Goal: Task Accomplishment & Management: Manage account settings

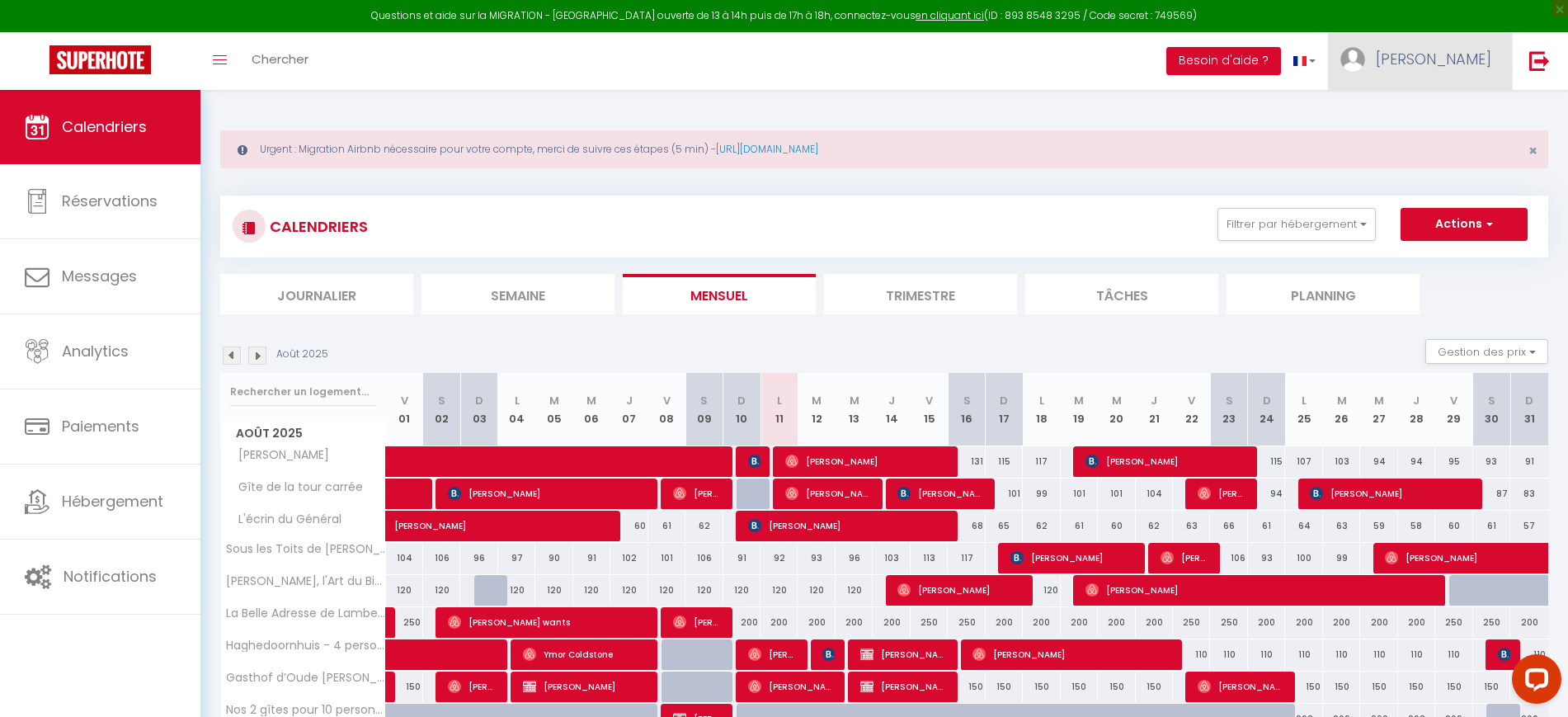
click at [1444, 64] on span "[PERSON_NAME]" at bounding box center [1433, 59] width 115 height 21
click at [1444, 104] on link "Paramètres" at bounding box center [1446, 114] width 122 height 28
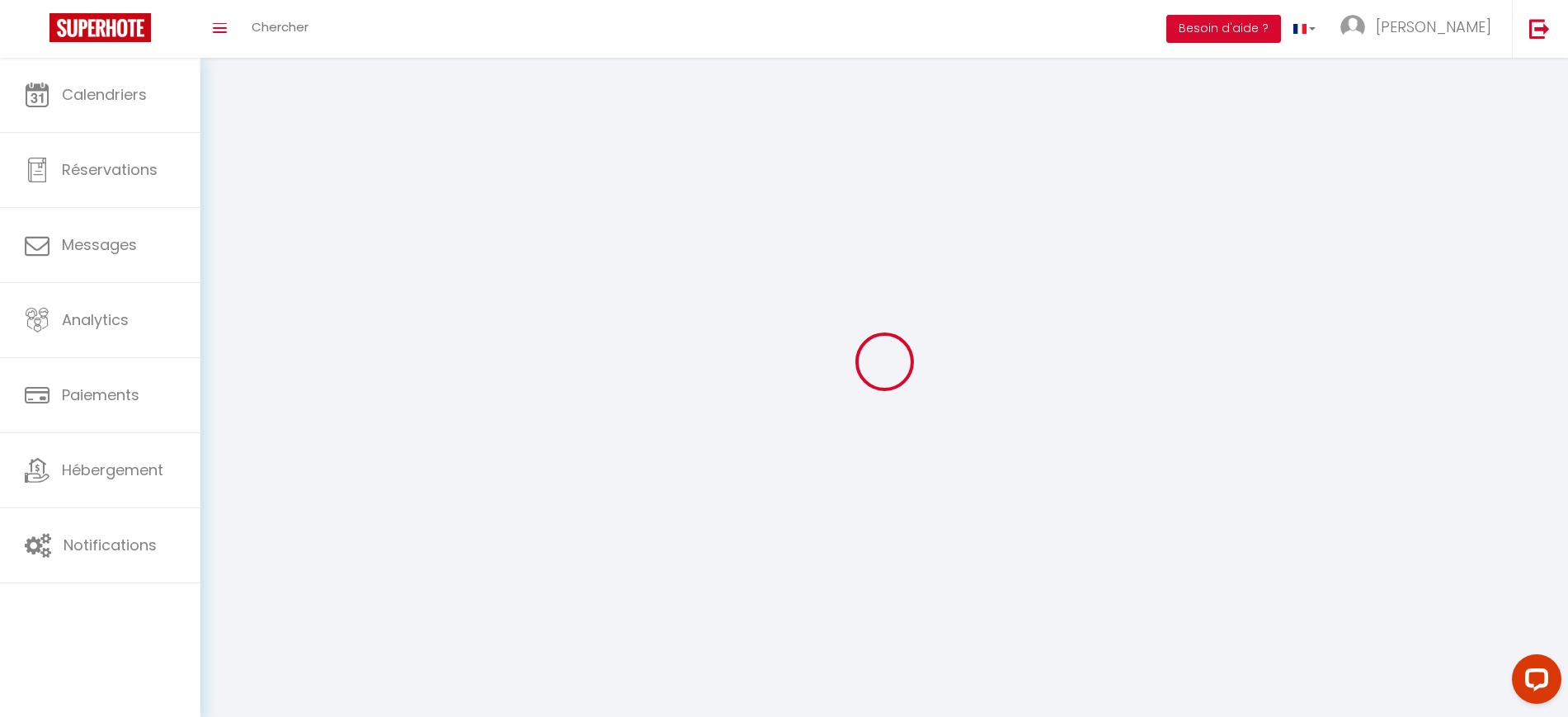
select select "28"
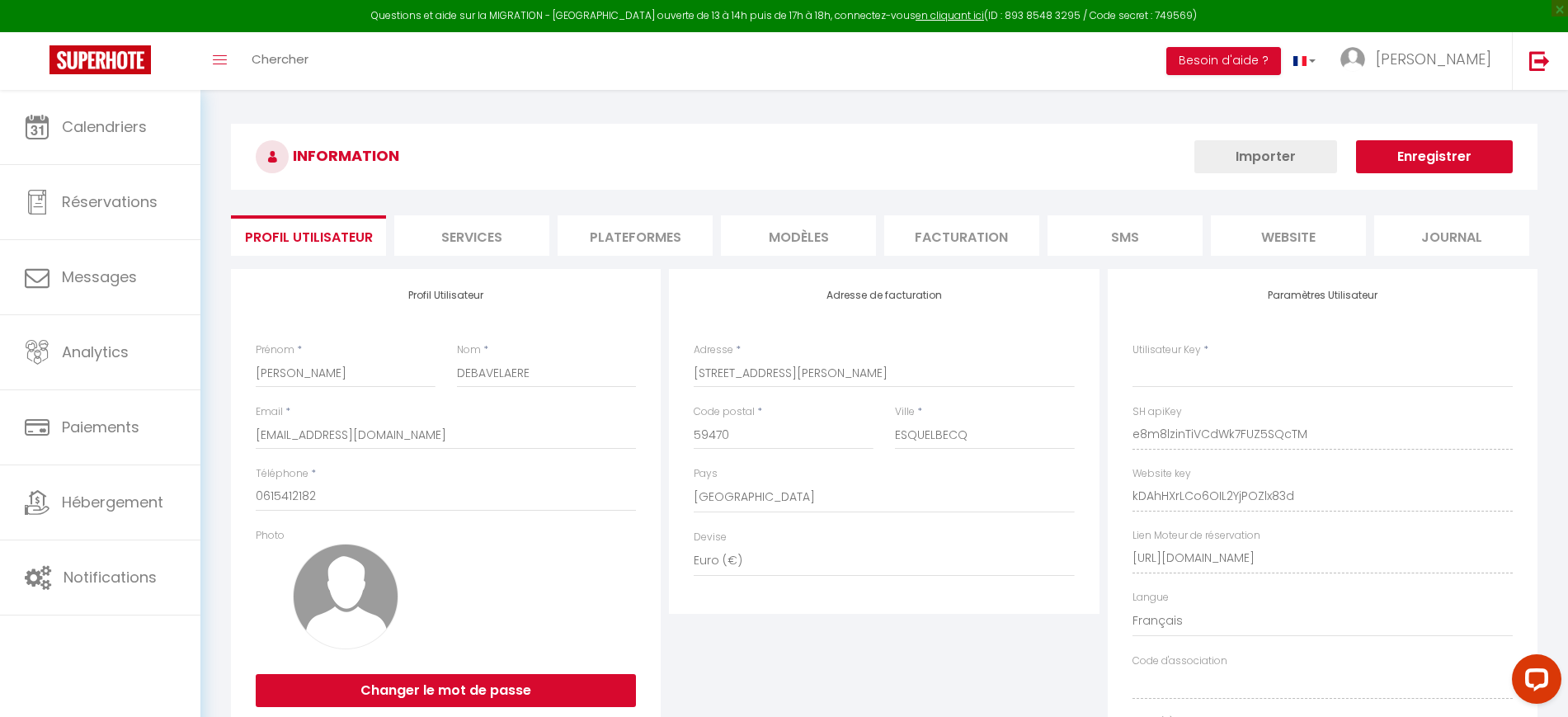
type input "e8m8lzinTiVCdWk7FUZ5SQcTM"
type input "kDAhHXrLCo6OIL2YjPOZlx83d"
type input "[URL][DOMAIN_NAME]"
select select "fr"
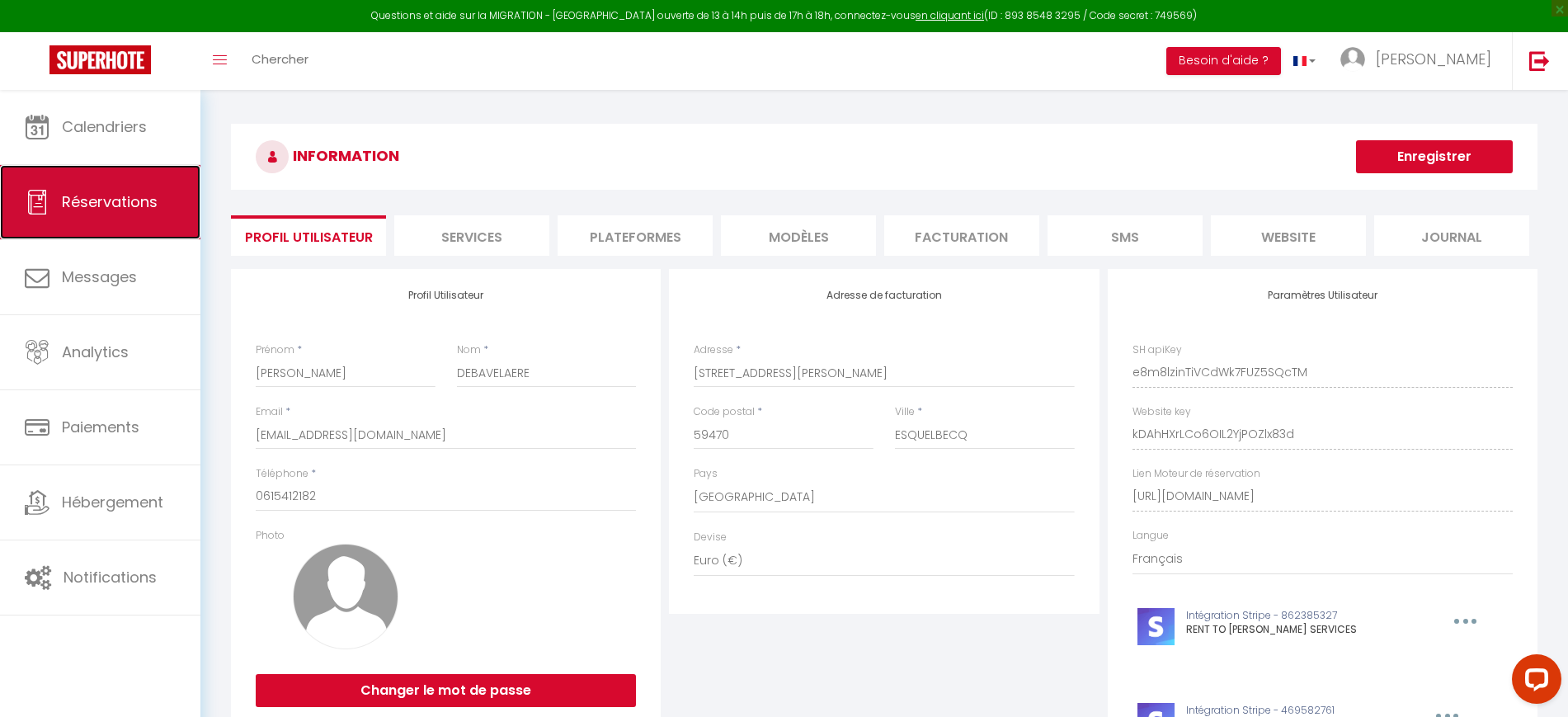
click at [119, 194] on span "Réservations" at bounding box center [110, 202] width 95 height 21
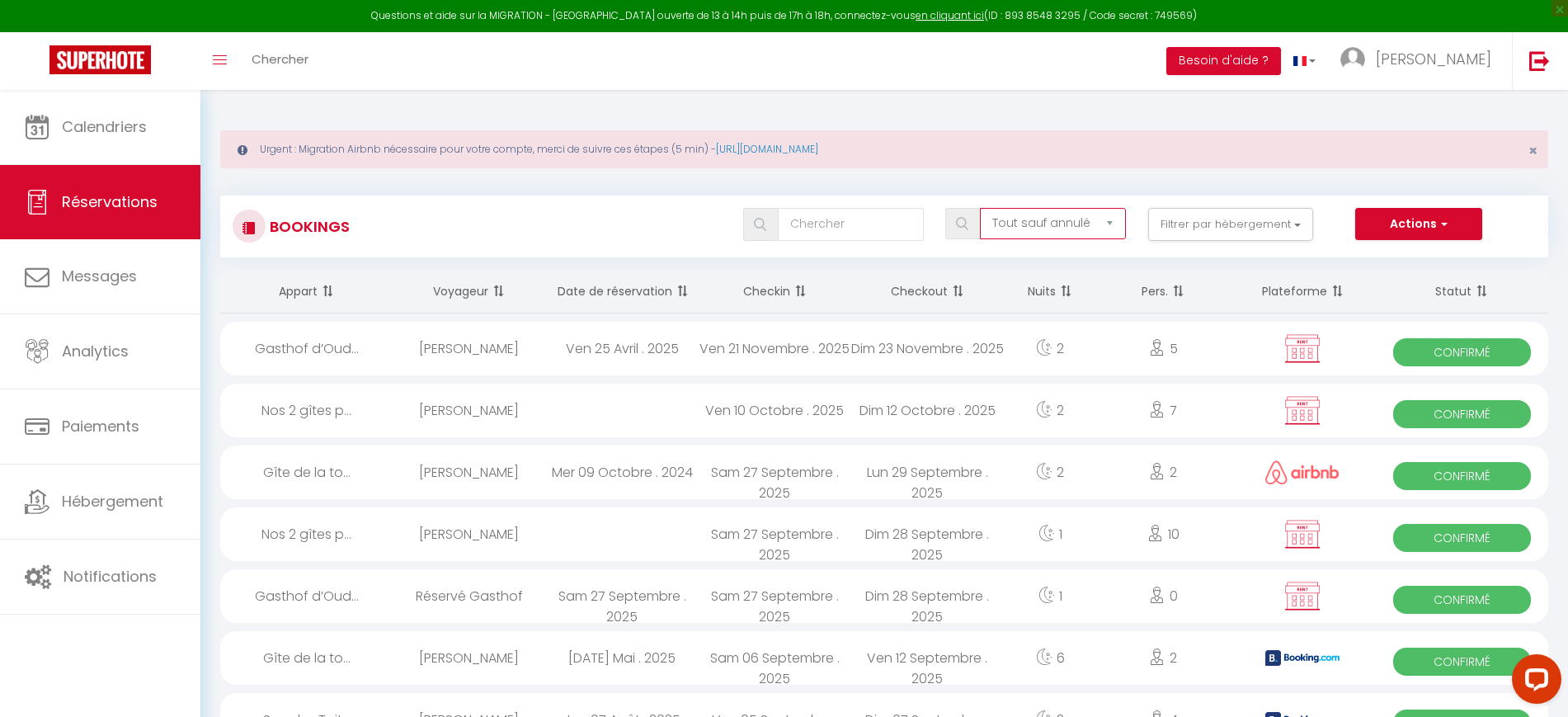
click at [1034, 217] on select "Tous les statuts Annulé Confirmé Non Confirmé Tout sauf annulé No Show Request" at bounding box center [1052, 223] width 146 height 31
select select "request"
click at [981, 208] on select "Tous les statuts Annulé Confirmé Non Confirmé Tout sauf annulé No Show Request" at bounding box center [1052, 223] width 146 height 31
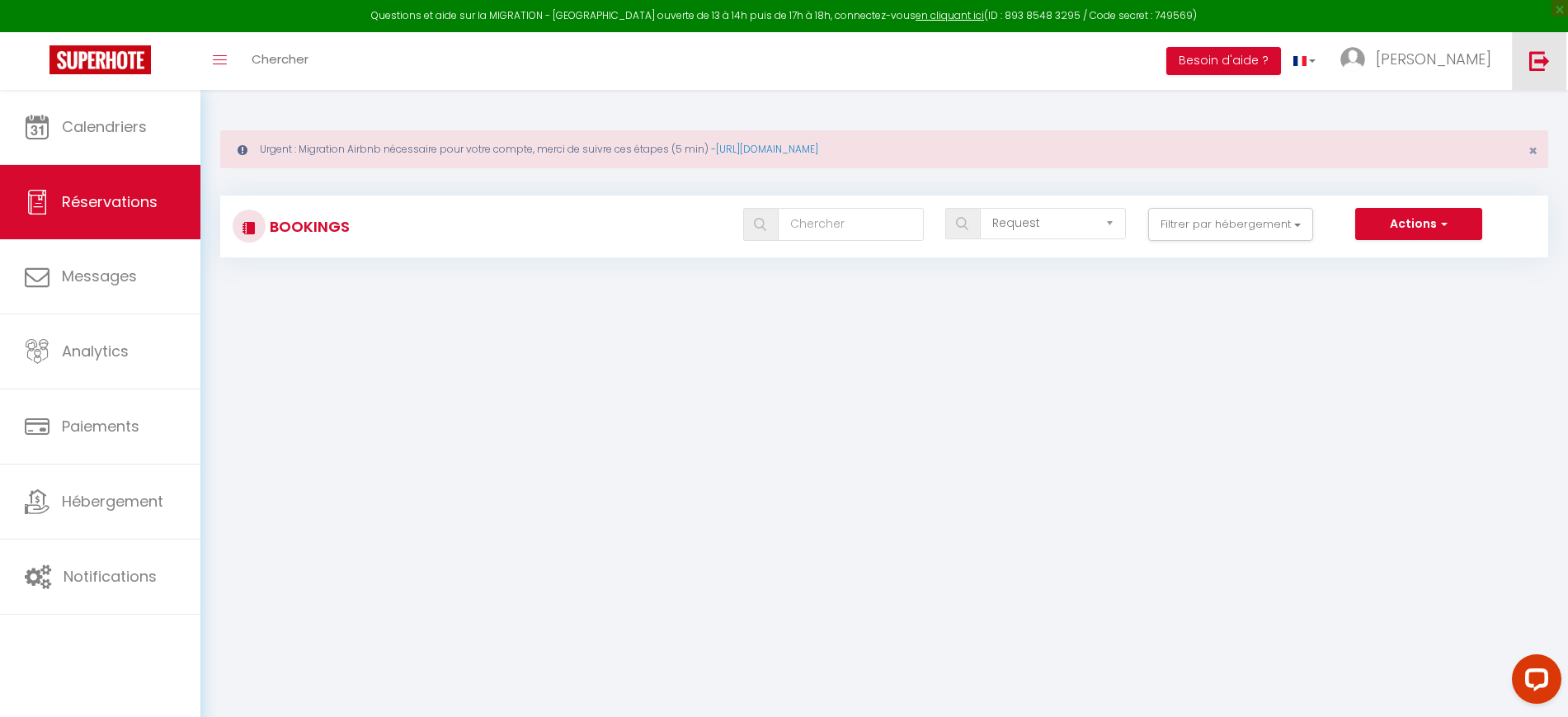
click at [1515, 67] on link at bounding box center [1538, 61] width 54 height 58
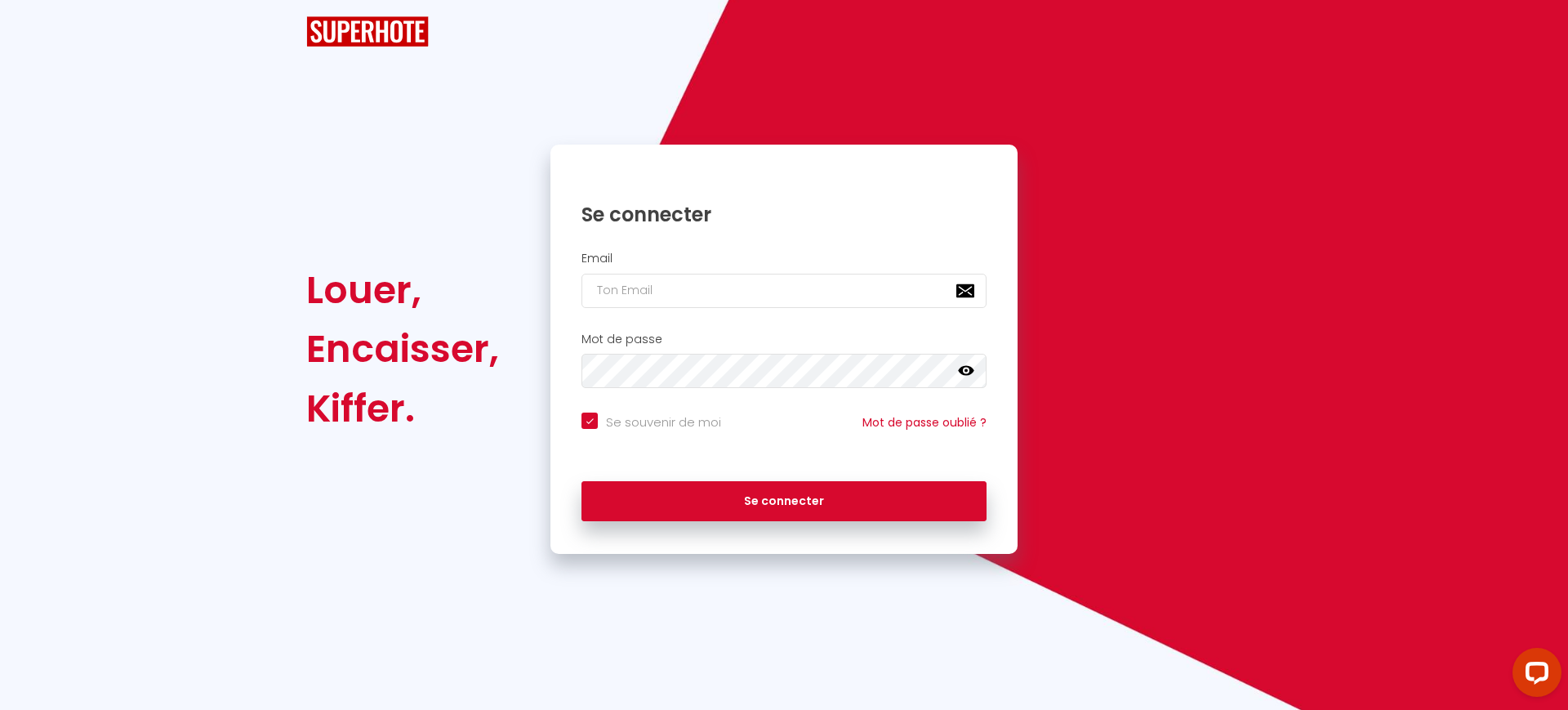
checkbox input "true"
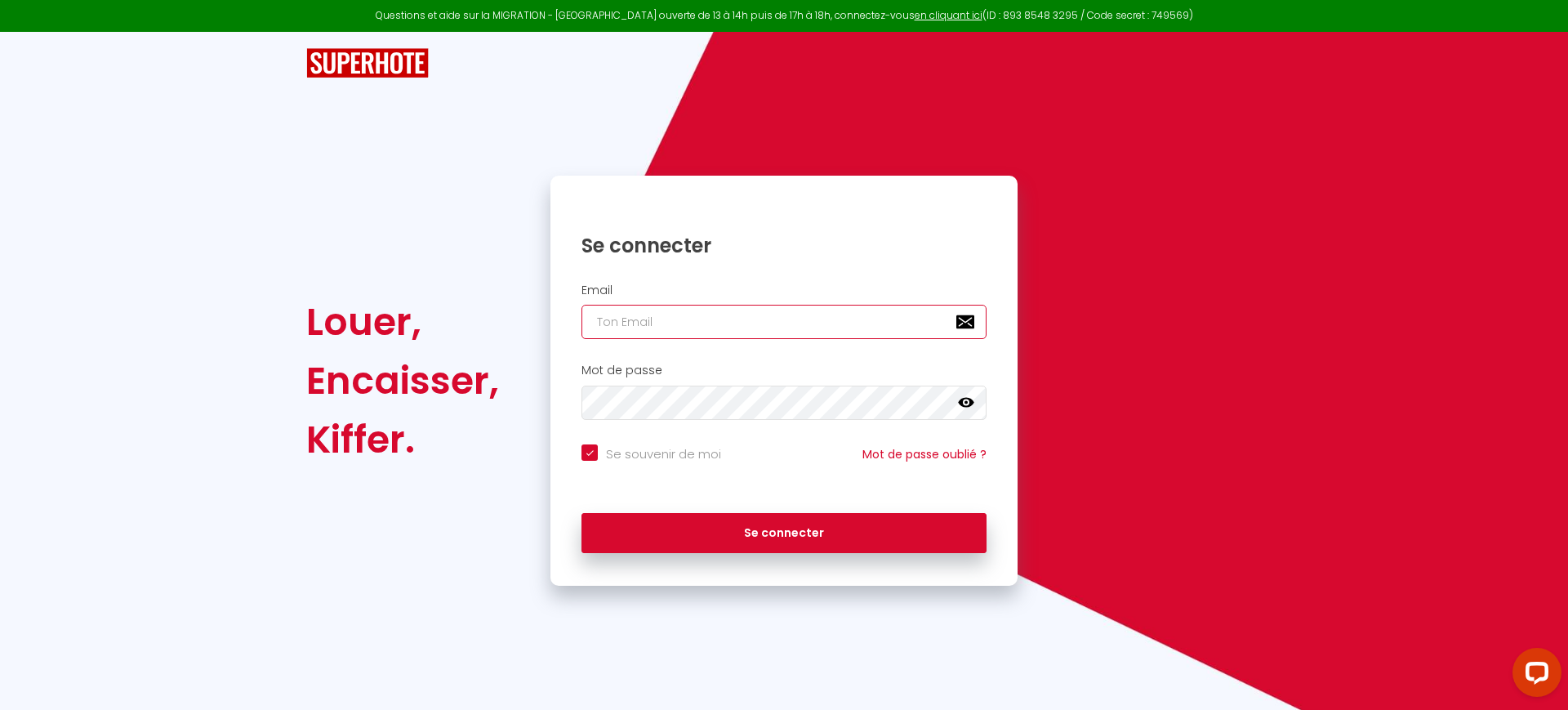
click at [667, 324] on input "email" at bounding box center [784, 322] width 405 height 34
paste input "[URL][DOMAIN_NAME]"
type input "[URL][DOMAIN_NAME]"
checkbox input "true"
click at [838, 323] on input "[URL][DOMAIN_NAME]" at bounding box center [784, 322] width 405 height 34
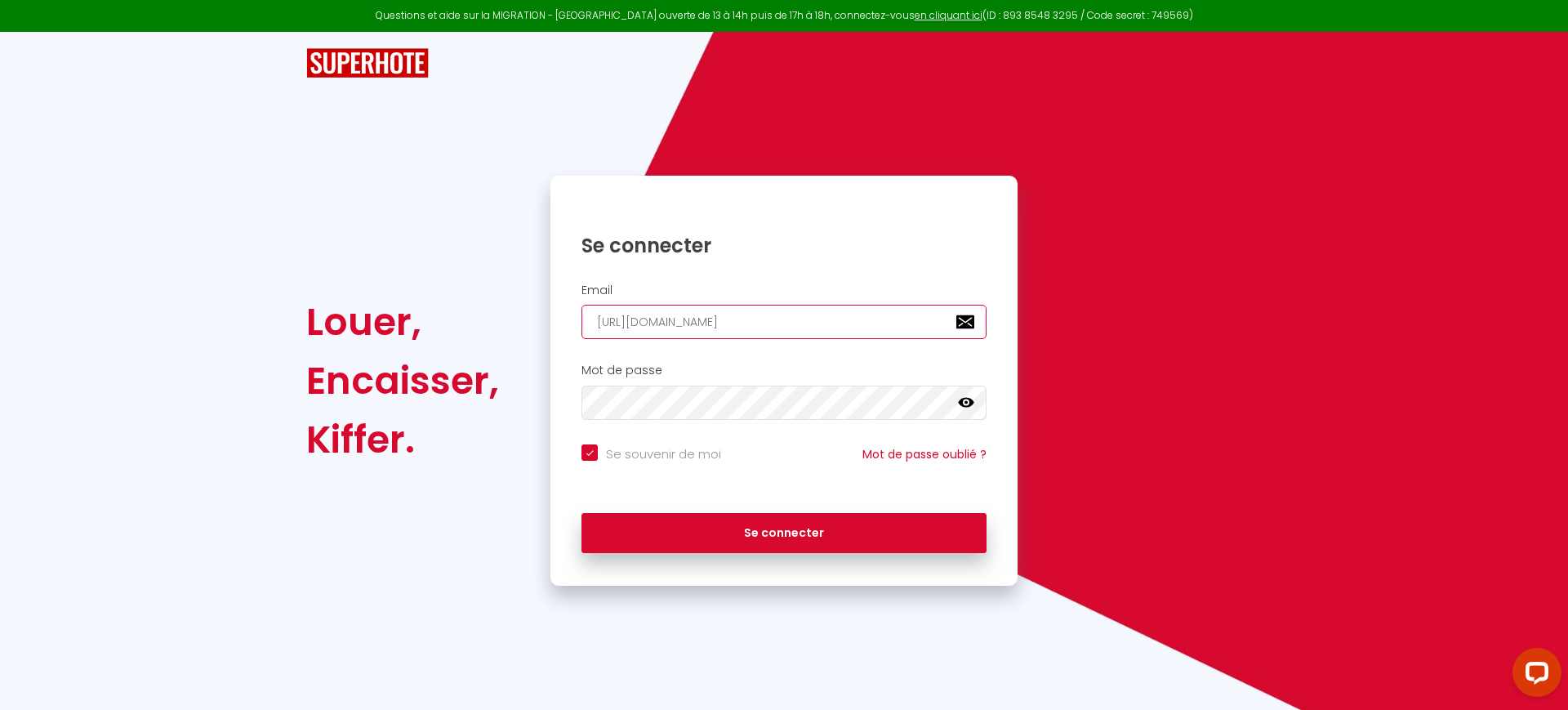
click at [838, 323] on input "[URL][DOMAIN_NAME]" at bounding box center [784, 322] width 405 height 34
paste input "[EMAIL_ADDRESS][DOMAIN_NAME]"
type input "[EMAIL_ADDRESS][DOMAIN_NAME]"
checkbox input "true"
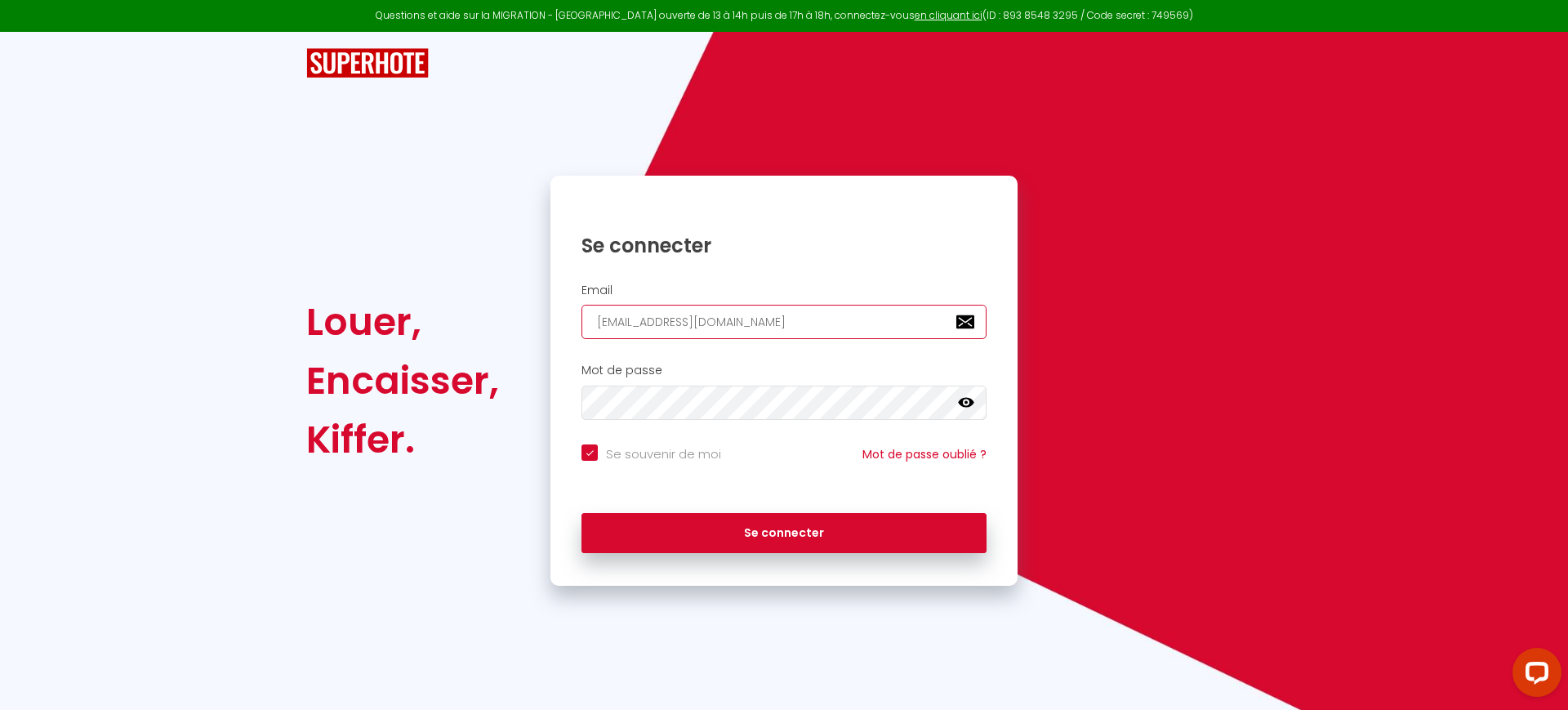
type input "[EMAIL_ADDRESS][DOMAIN_NAME]"
click at [696, 453] on input "Se souvenir de moi" at bounding box center [651, 452] width 140 height 16
checkbox input "false"
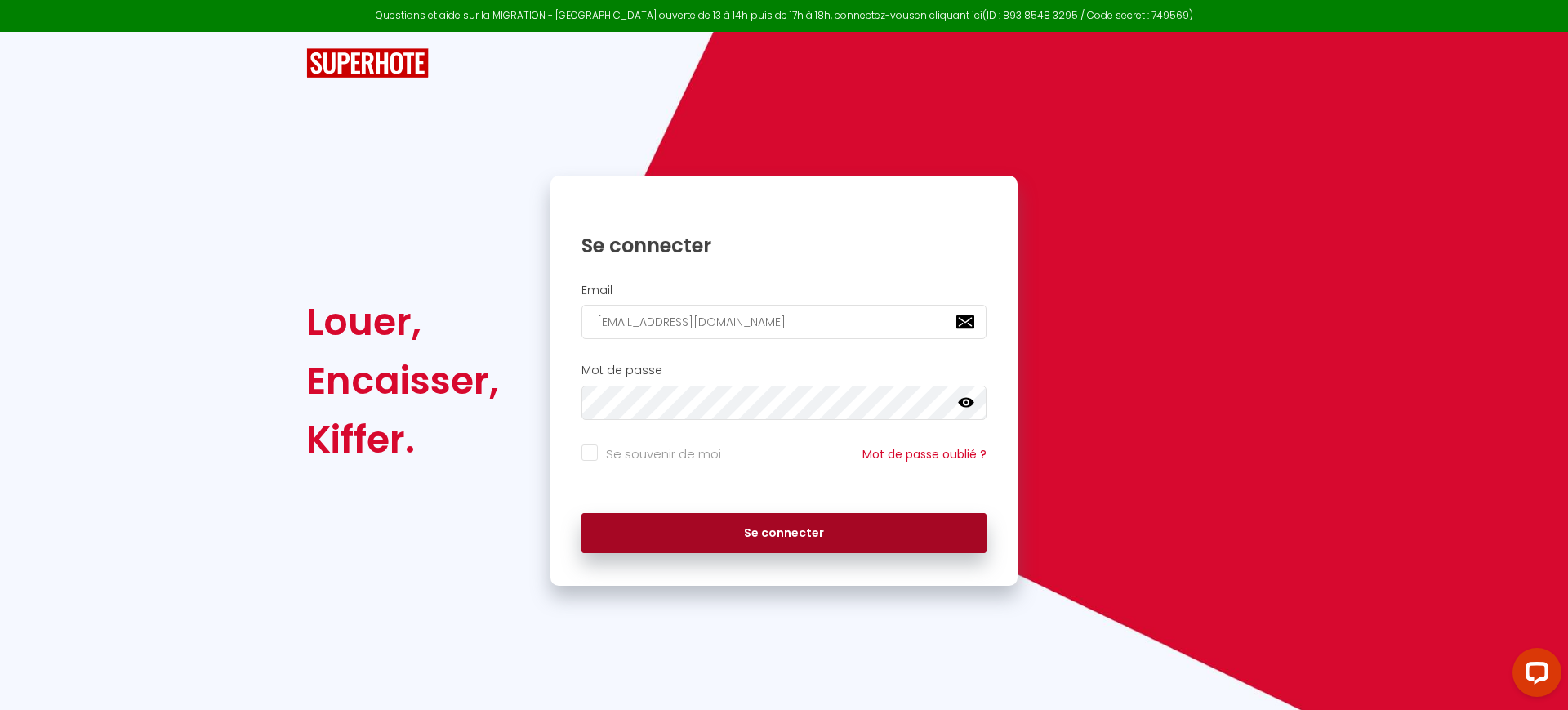
click at [658, 529] on button "Se connecter" at bounding box center [784, 532] width 405 height 41
